Goal: Entertainment & Leisure: Browse casually

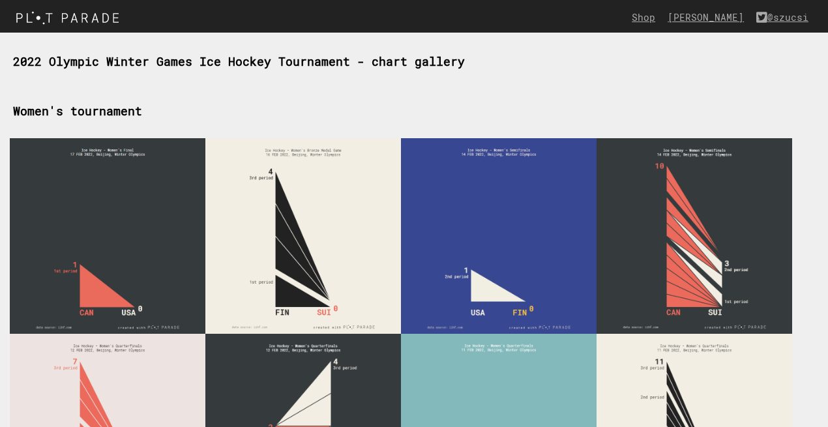
scroll to position [611, 0]
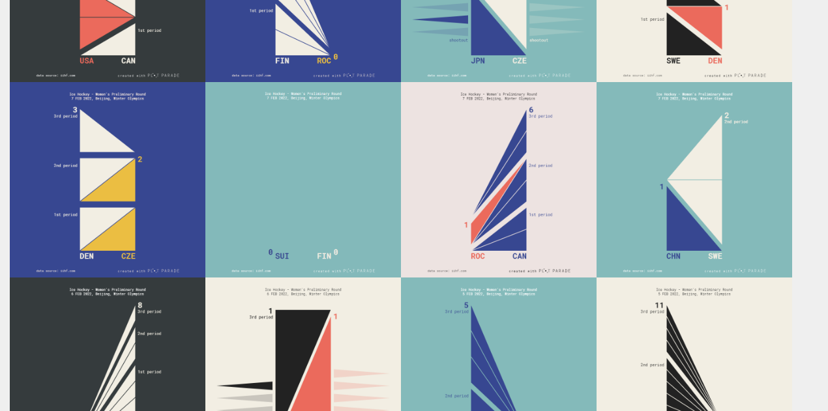
scroll to position [642, 0]
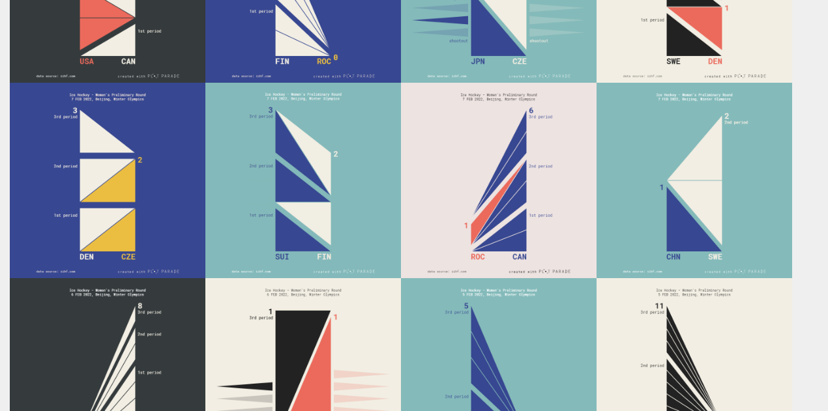
click at [108, 199] on img at bounding box center [107, 180] width 195 height 195
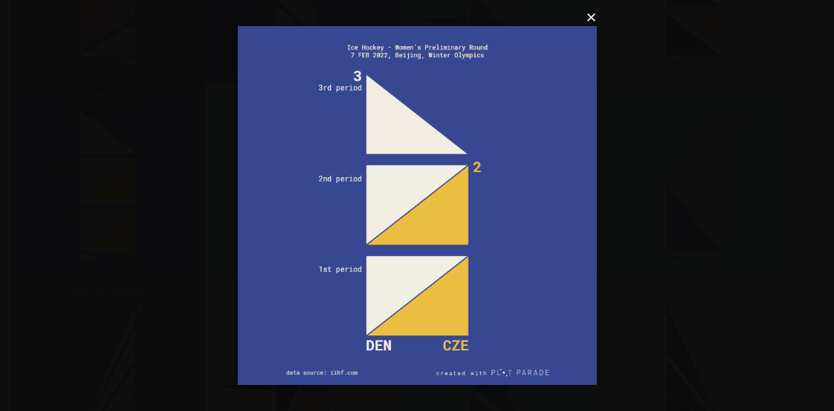
click at [589, 17] on button "×" at bounding box center [421, 17] width 359 height 29
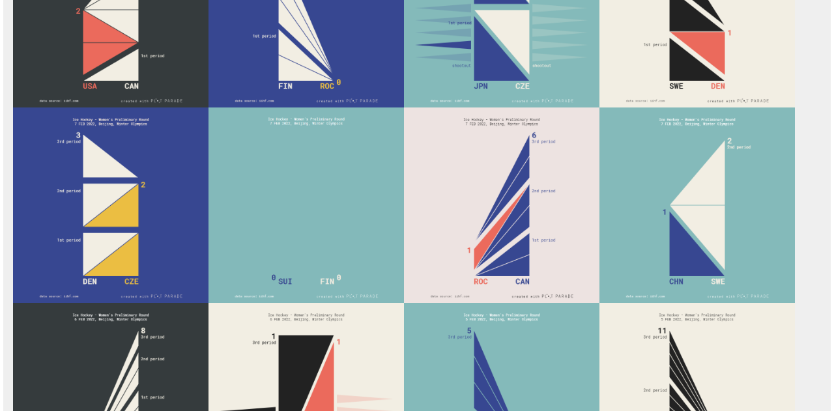
scroll to position [620, 0]
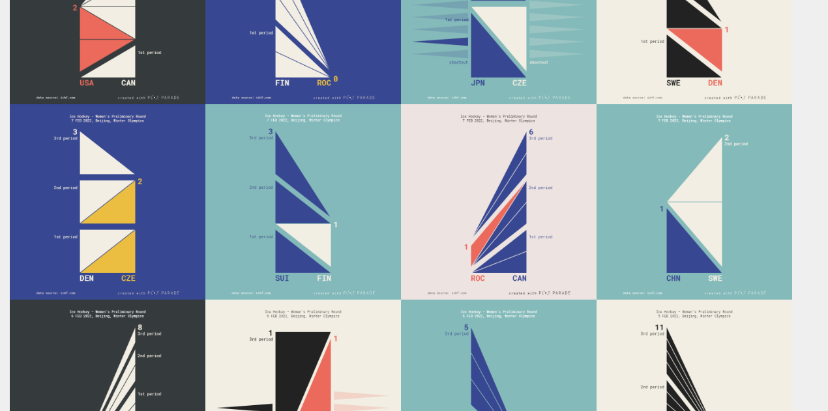
click at [99, 235] on img at bounding box center [107, 201] width 195 height 195
